Goal: Obtain resource: Download file/media

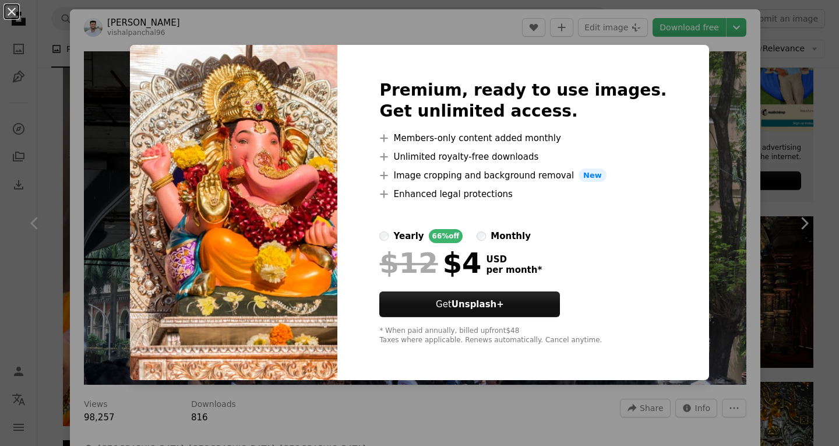
scroll to position [4313, 0]
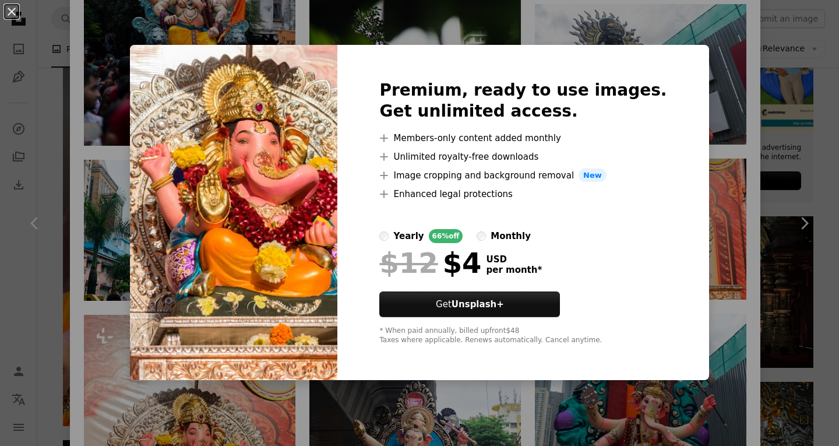
click at [279, 168] on img at bounding box center [233, 213] width 207 height 336
click at [311, 285] on img at bounding box center [233, 213] width 207 height 336
click at [671, 111] on div "Premium, ready to use images. Get unlimited access. A plus sign Members-only co…" at bounding box center [522, 213] width 371 height 336
click at [672, 50] on div "Premium, ready to use images. Get unlimited access. A plus sign Members-only co…" at bounding box center [522, 213] width 371 height 336
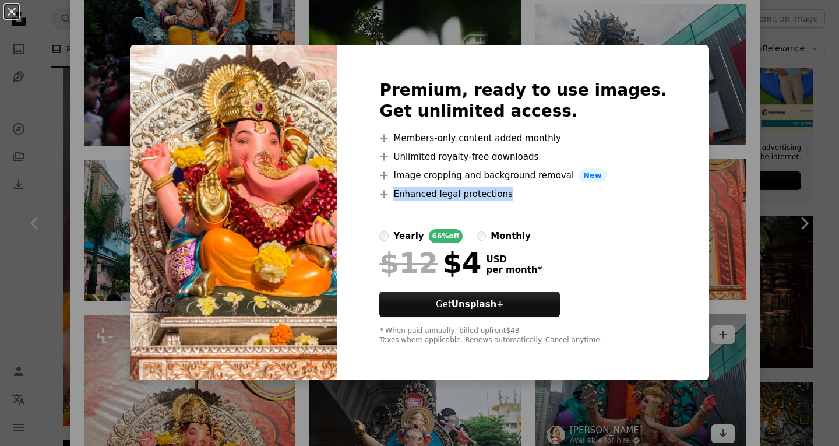
drag, startPoint x: 732, startPoint y: 194, endPoint x: 642, endPoint y: 247, distance: 103.9
click at [733, 212] on div "An X shape Premium, ready to use images. Get unlimited access. A plus sign Memb…" at bounding box center [419, 223] width 839 height 446
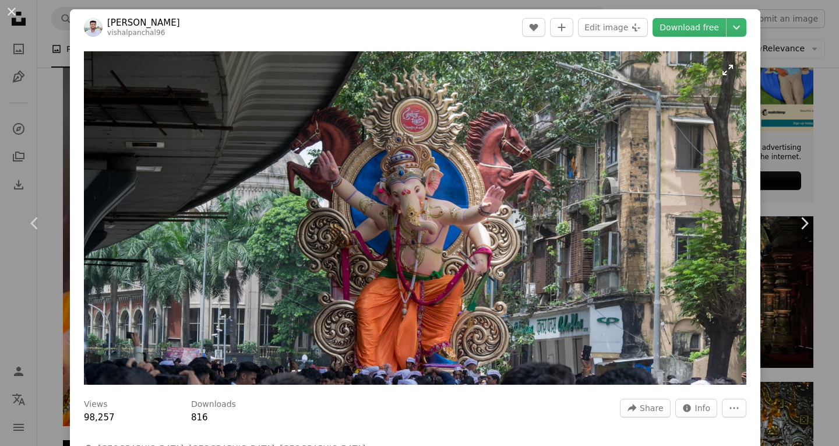
click at [495, 256] on img "Zoom in on this image" at bounding box center [415, 217] width 663 height 333
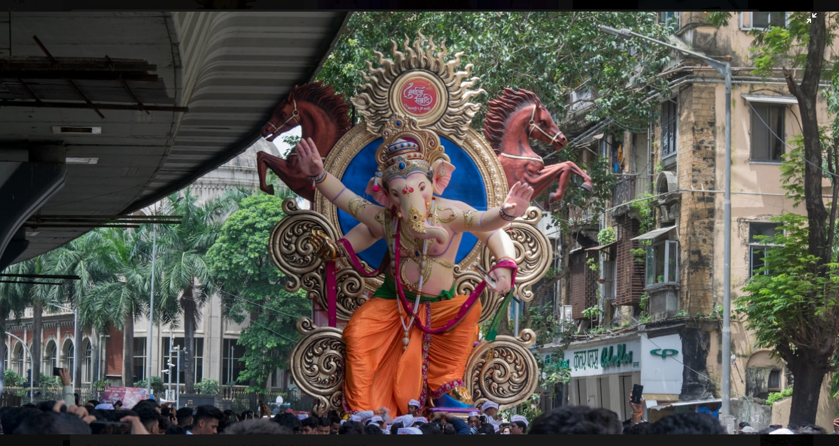
click at [507, 309] on img "Zoom out on this image" at bounding box center [419, 223] width 840 height 423
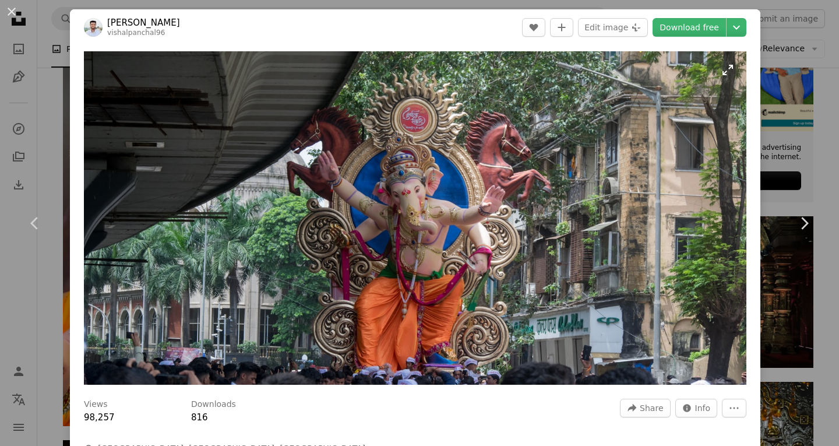
click at [456, 269] on img "Zoom in on this image" at bounding box center [415, 217] width 663 height 333
